Goal: Entertainment & Leisure: Browse casually

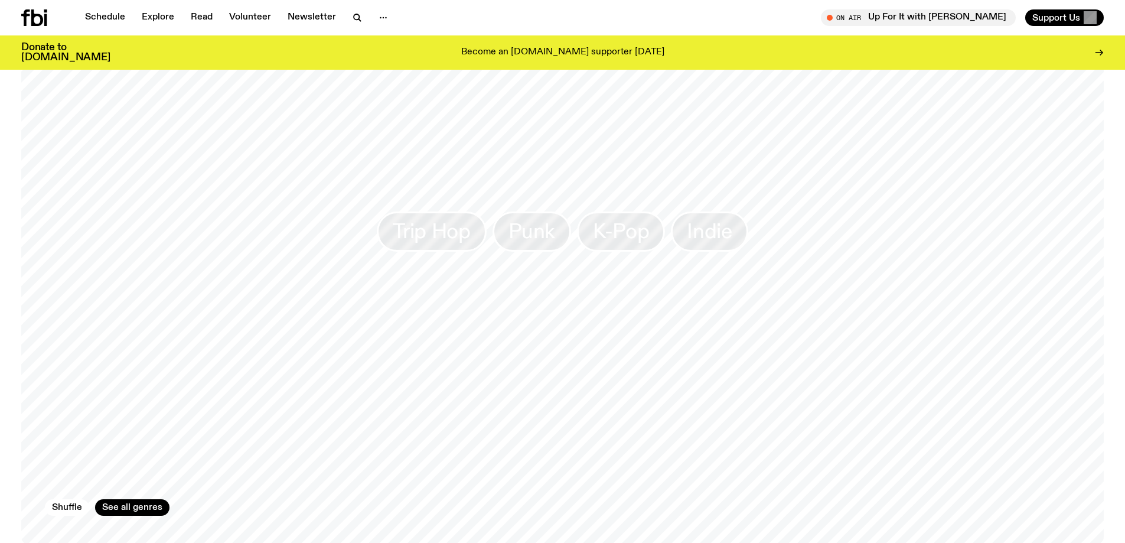
scroll to position [1171, 0]
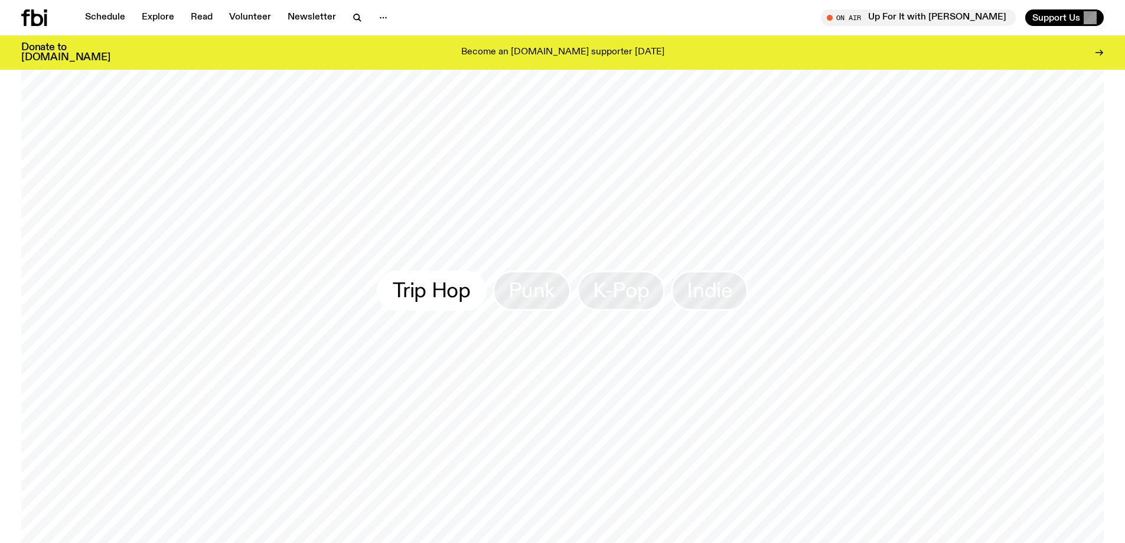
click at [453, 289] on span "Trip Hop" at bounding box center [431, 290] width 77 height 23
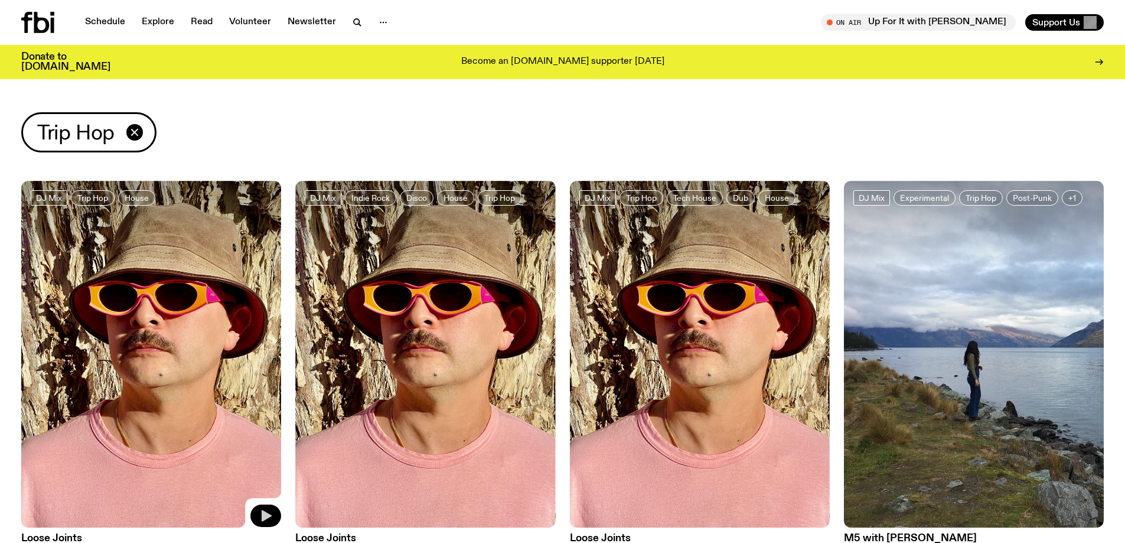
click at [269, 515] on icon "button" at bounding box center [267, 516] width 10 height 12
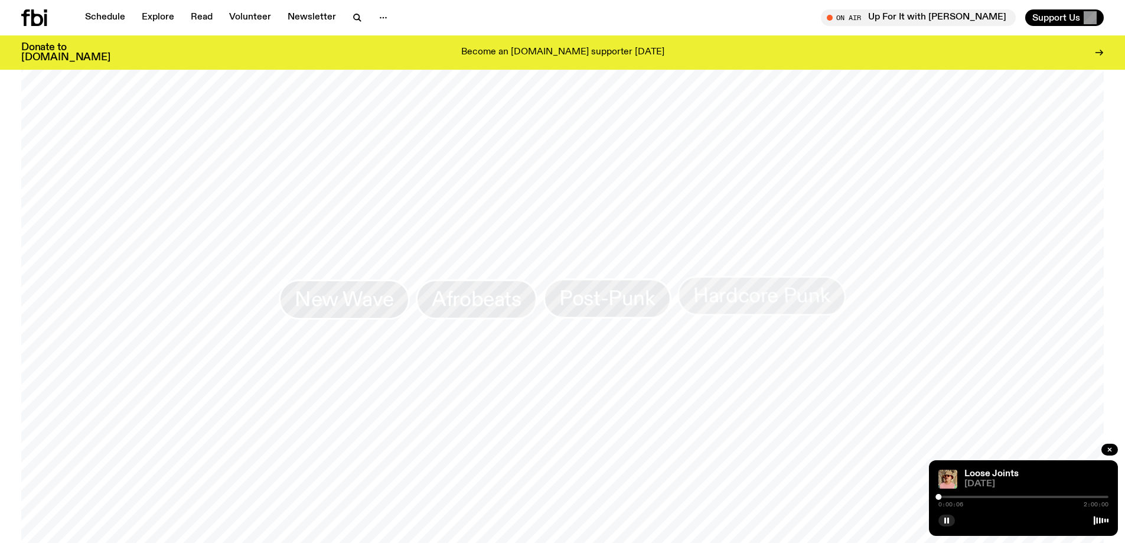
scroll to position [1162, 0]
click at [1111, 449] on icon "button" at bounding box center [1109, 449] width 7 height 7
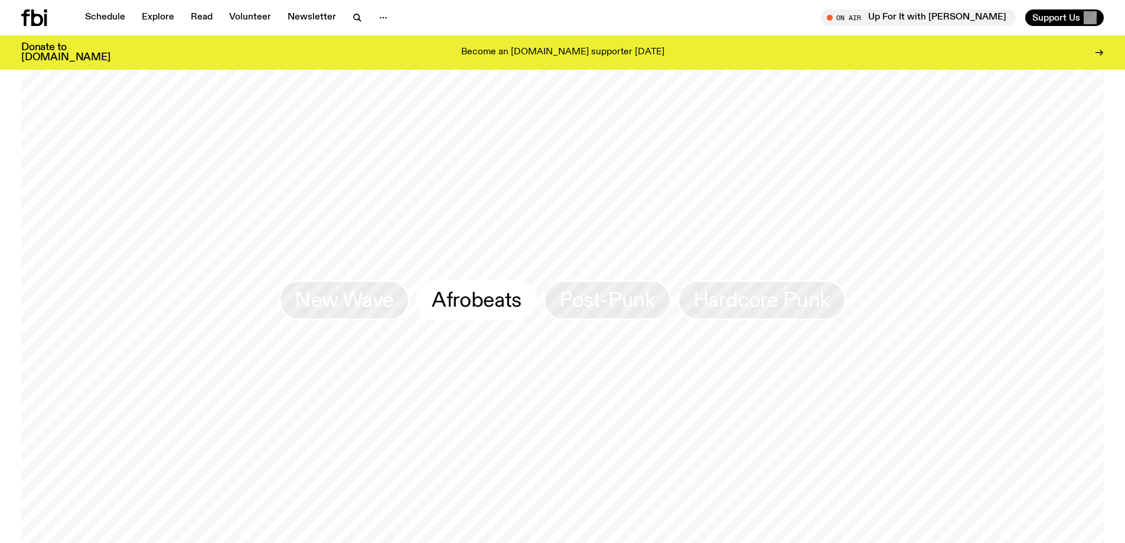
click at [494, 303] on span "Afrobeats" at bounding box center [477, 299] width 90 height 23
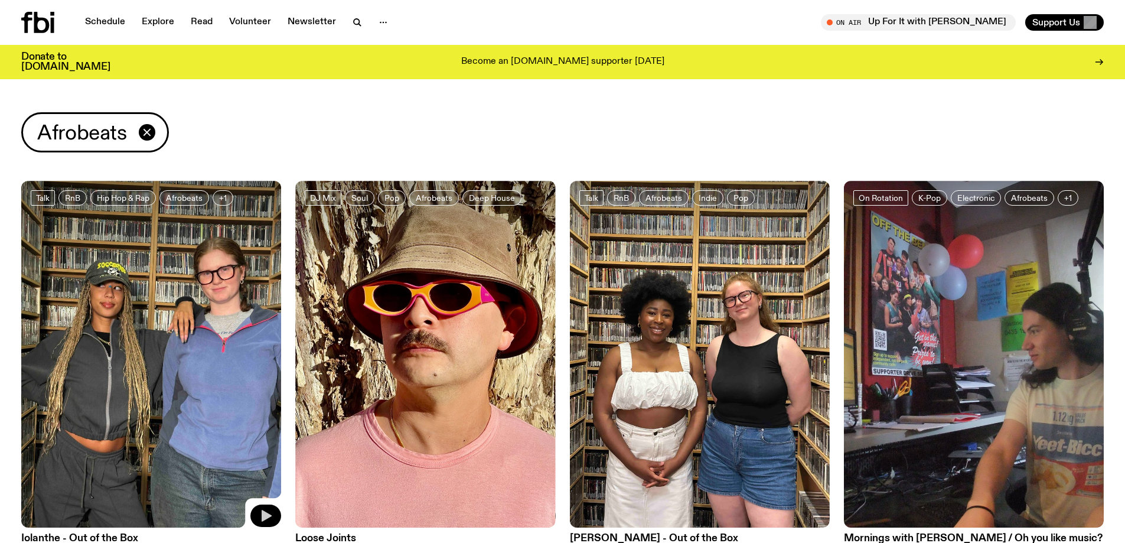
click at [265, 515] on icon "button" at bounding box center [267, 516] width 10 height 12
